Goal: Find specific page/section: Find specific page/section

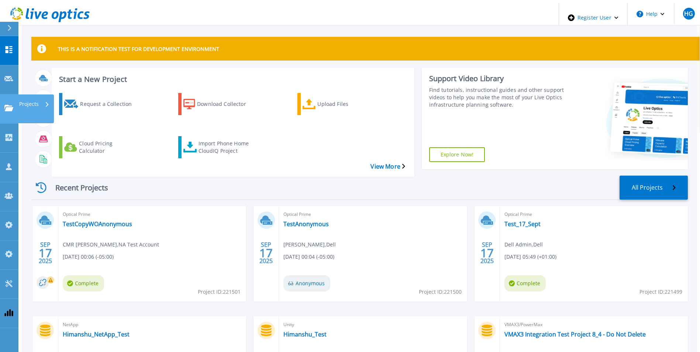
drag, startPoint x: 9, startPoint y: 86, endPoint x: 14, endPoint y: 89, distance: 6.4
click at [9, 95] on link "Projects Projects" at bounding box center [9, 109] width 18 height 29
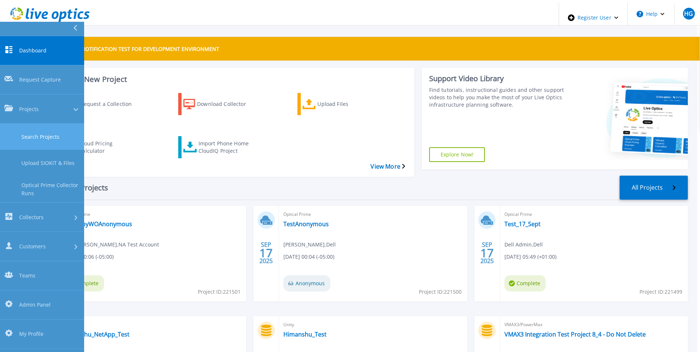
click at [63, 124] on link "Search Projects" at bounding box center [42, 137] width 84 height 26
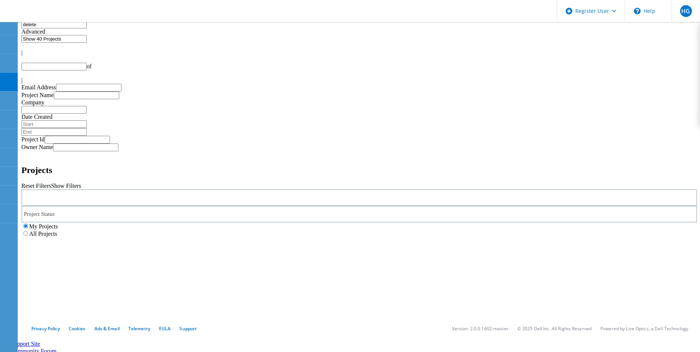
type input "1"
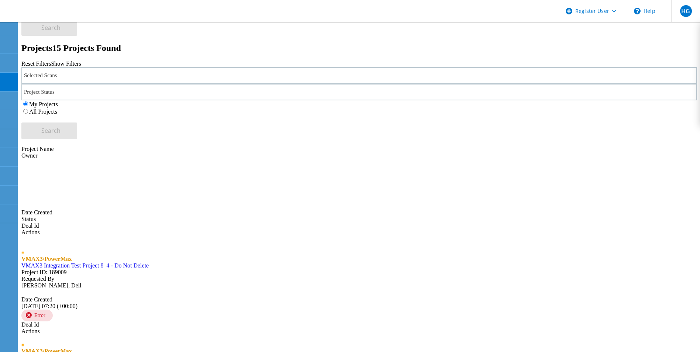
scroll to position [222, 0]
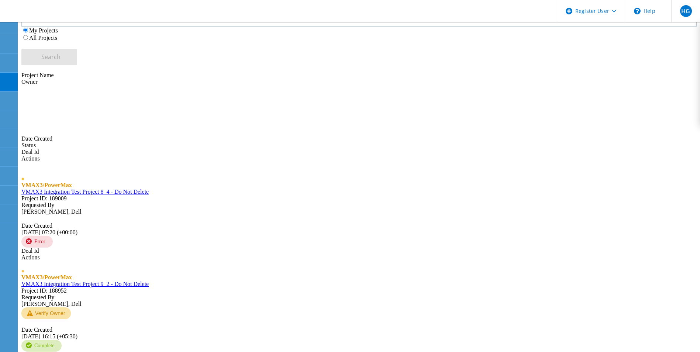
type input "d"
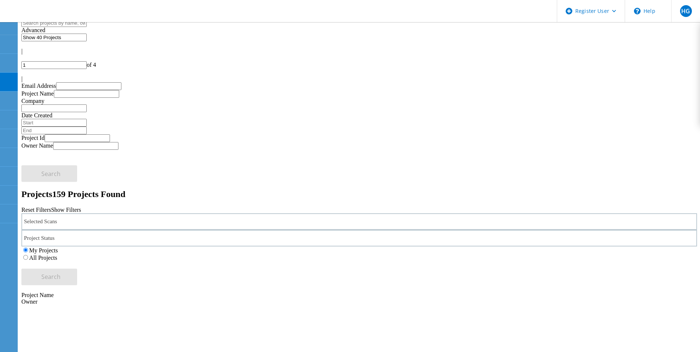
scroll to position [0, 0]
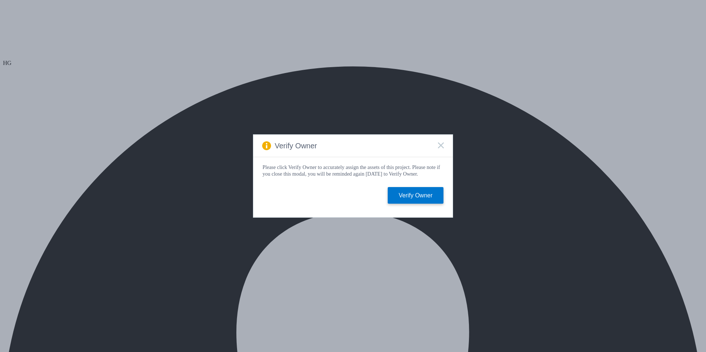
select select "HongKong"
click at [438, 144] on icon at bounding box center [441, 146] width 6 height 6
select select "[GEOGRAPHIC_DATA]"
click at [441, 143] on icon at bounding box center [441, 146] width 6 height 6
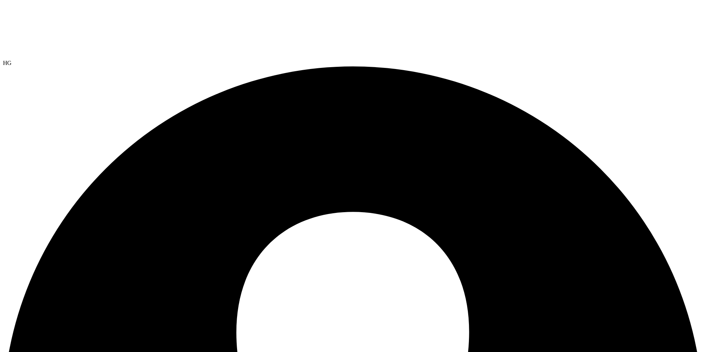
select select "HongKong"
select select "USD"
select select "[GEOGRAPHIC_DATA]"
select select "USD"
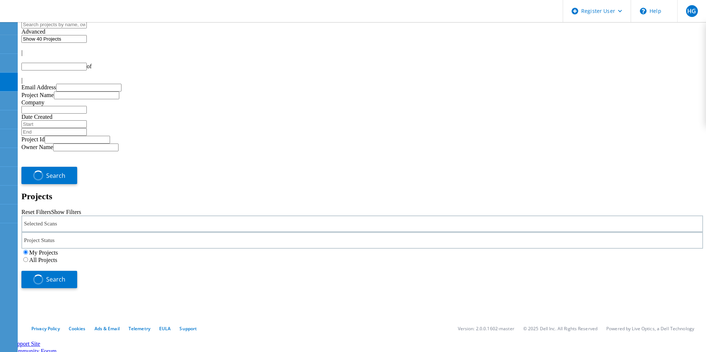
type input "1"
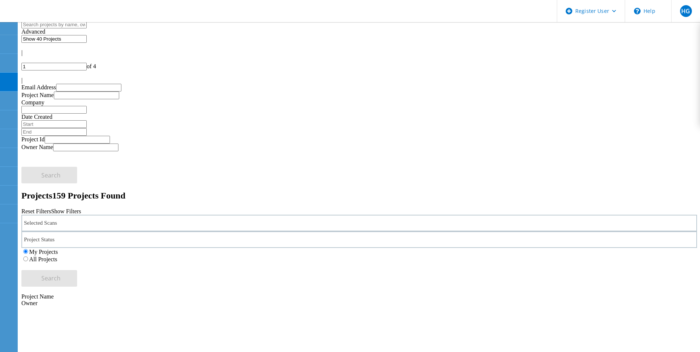
click at [57, 256] on label "All Projects" at bounding box center [43, 259] width 28 height 6
click at [28, 257] on input "All Projects" at bounding box center [25, 259] width 5 height 5
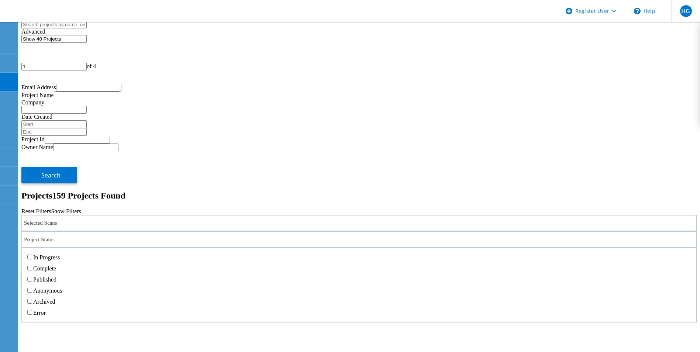
click at [306, 232] on div "Project Status" at bounding box center [359, 240] width 676 height 17
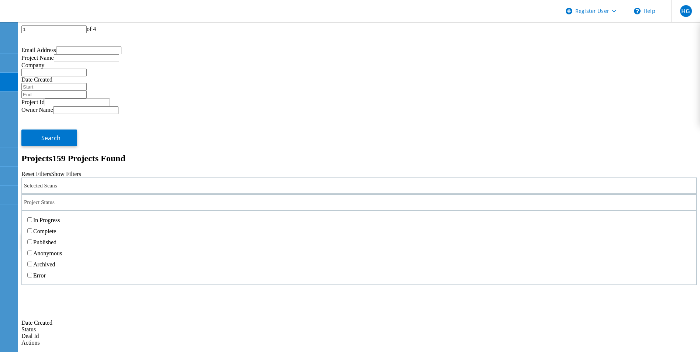
scroll to position [37, 0]
click at [62, 251] on label "Anonymous" at bounding box center [47, 254] width 29 height 6
click at [32, 251] on input "Anonymous" at bounding box center [29, 253] width 5 height 5
click at [61, 237] on span "Search" at bounding box center [50, 241] width 19 height 8
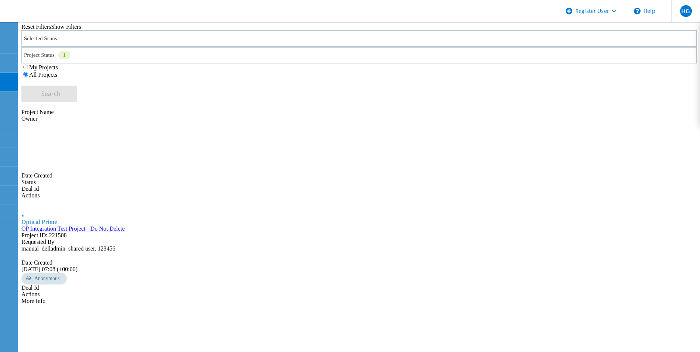
scroll to position [0, 0]
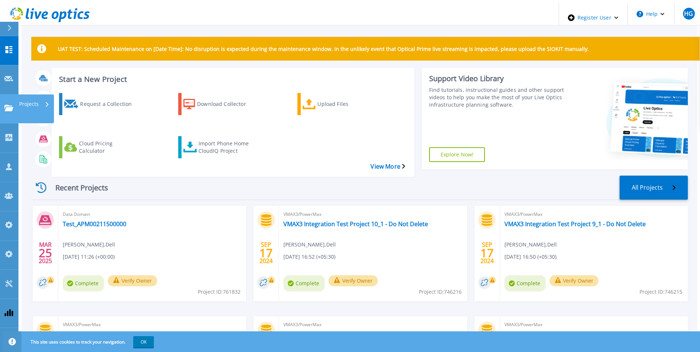
click at [9, 95] on link "Projects Projects" at bounding box center [9, 109] width 18 height 29
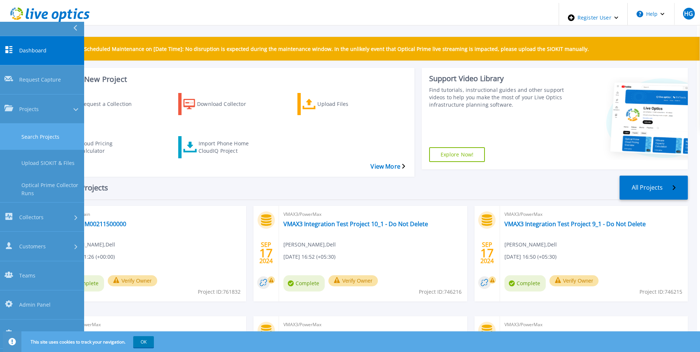
click at [54, 124] on link "Search Projects" at bounding box center [42, 137] width 84 height 26
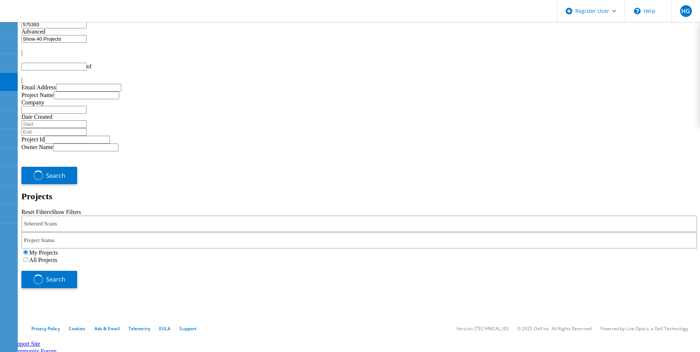
type input "1"
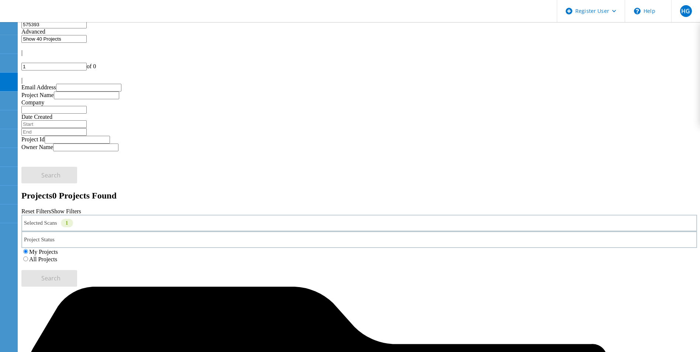
click at [156, 215] on div "Selected Scans 1" at bounding box center [359, 223] width 676 height 17
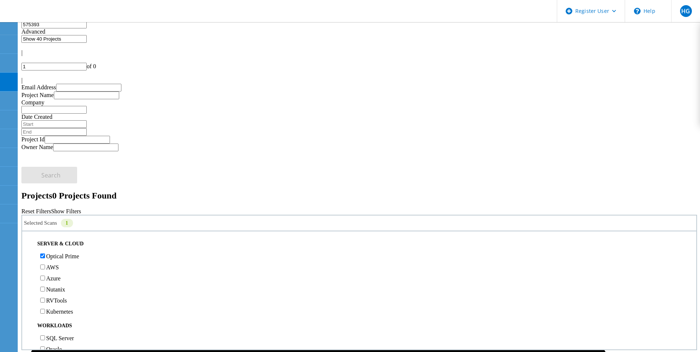
click at [77, 28] on input "575393" at bounding box center [53, 25] width 65 height 8
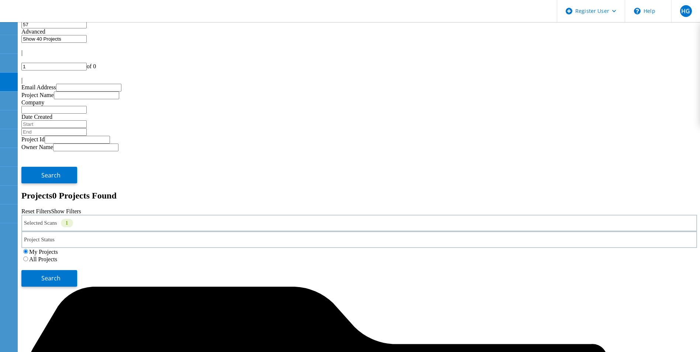
type input "5"
click at [57, 256] on label "All Projects" at bounding box center [43, 259] width 28 height 6
click at [28, 257] on input "All Projects" at bounding box center [25, 259] width 5 height 5
click at [77, 270] on button "Search" at bounding box center [49, 278] width 56 height 17
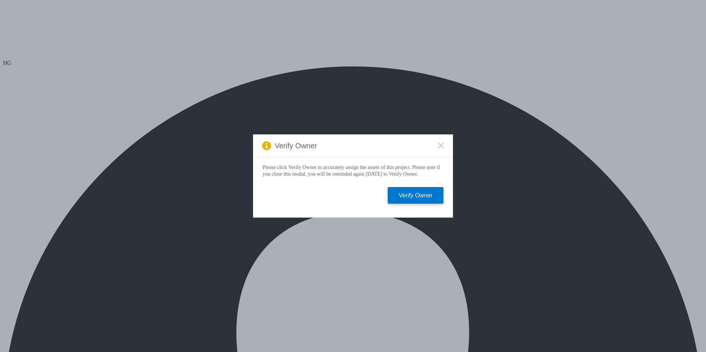
select select "USEast"
select select "USD"
click at [442, 143] on icon at bounding box center [441, 146] width 6 height 6
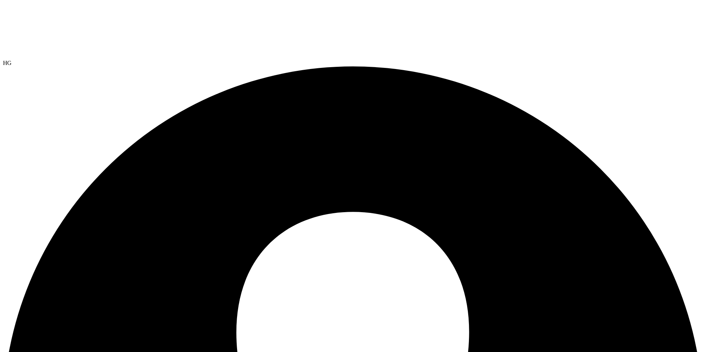
select select "USEast"
select select "USD"
